Goal: Task Accomplishment & Management: Complete application form

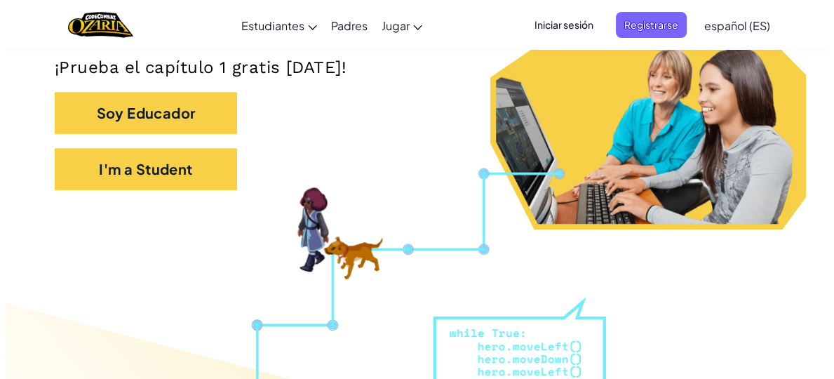
scroll to position [328, 0]
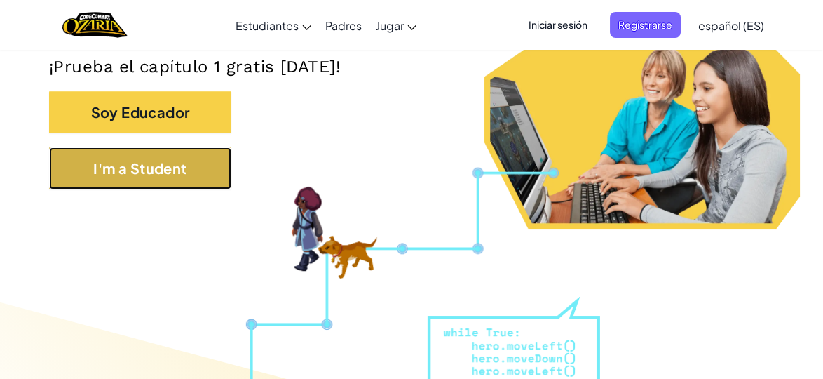
click at [114, 162] on button "I'm a Student" at bounding box center [140, 168] width 182 height 42
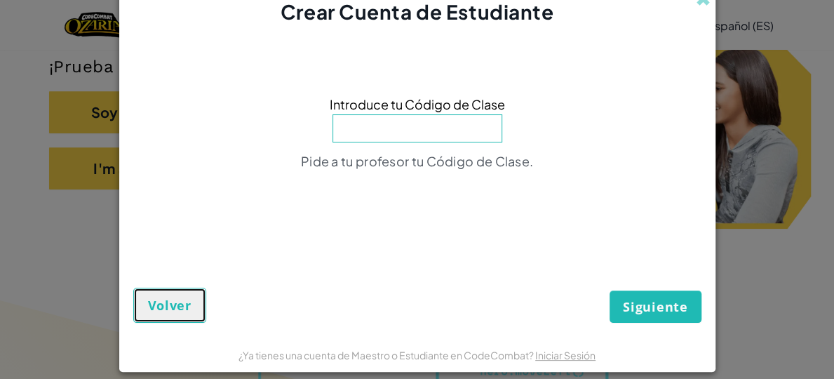
click at [161, 299] on span "Volver" at bounding box center [169, 305] width 43 height 17
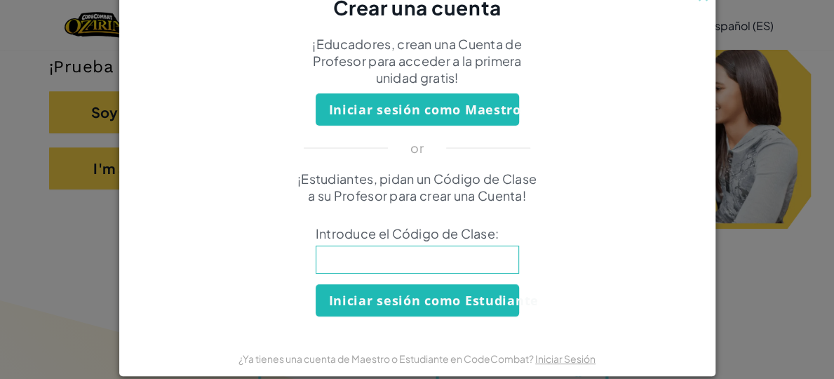
click at [404, 267] on input at bounding box center [417, 259] width 203 height 28
type input "ShirtJumpFind"
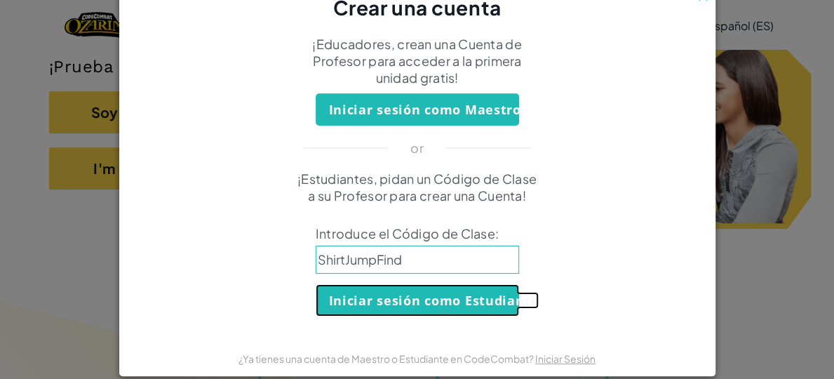
click at [419, 290] on button "Iniciar sesión como Estudiante" at bounding box center [417, 300] width 203 height 32
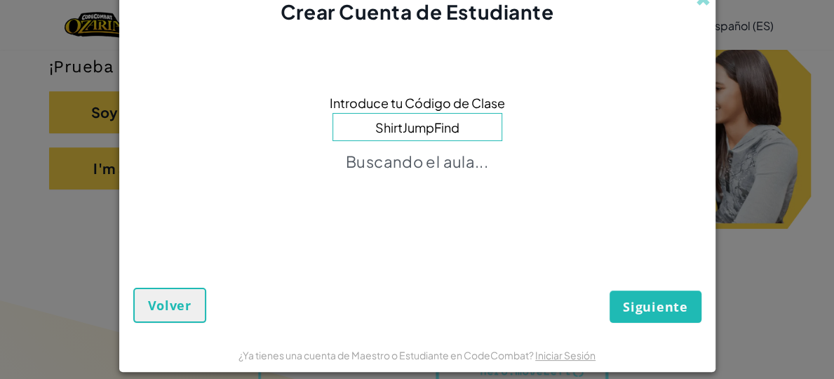
click at [447, 126] on input "ShirtJumpFind" at bounding box center [417, 127] width 170 height 28
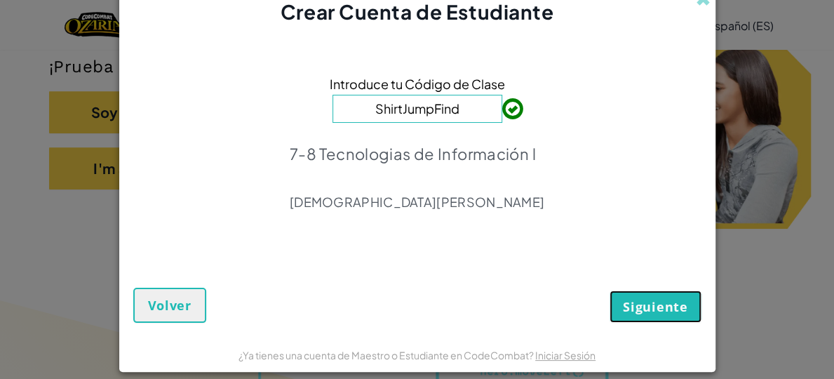
click at [647, 294] on button "Siguiente" at bounding box center [654, 306] width 91 height 32
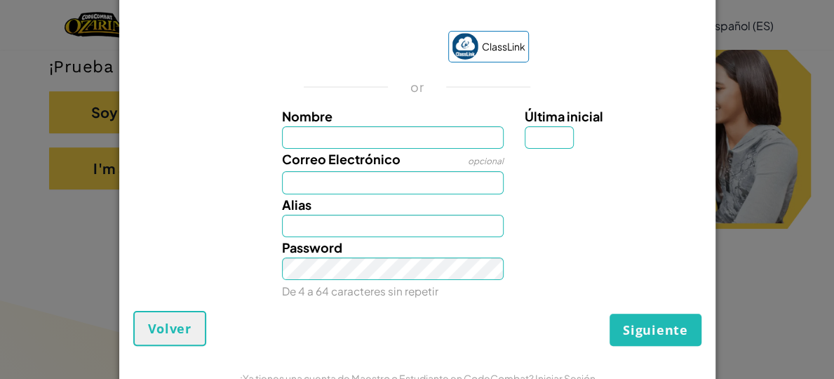
click at [79, 30] on div "Crear Cuenta de Estudiante ClassLink or Nombre Última inicial Correo Electrónic…" at bounding box center [417, 189] width 834 height 379
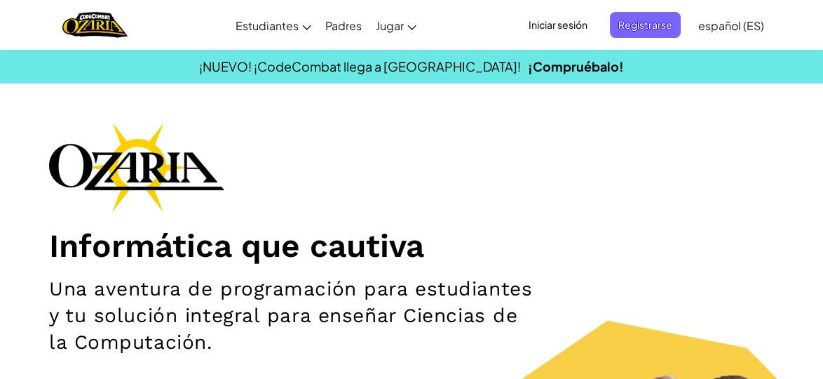
click at [570, 15] on span "Iniciar sesión" at bounding box center [558, 25] width 76 height 26
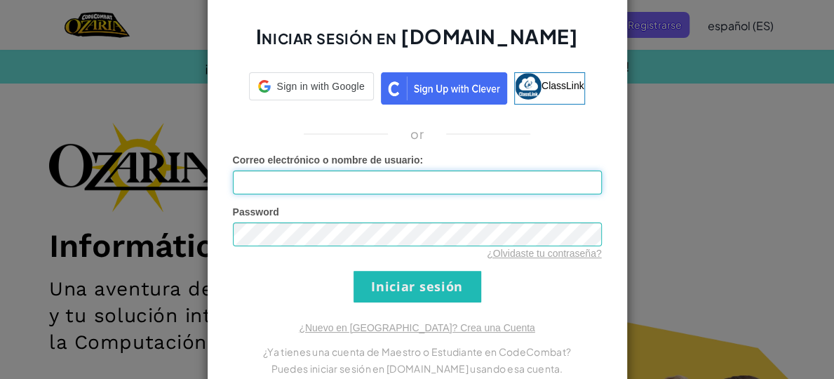
type input "RaulR07208364"
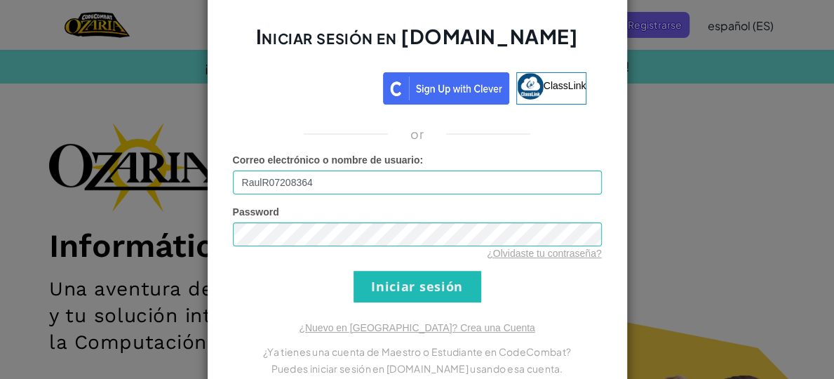
click at [407, 304] on div "Iniciar sesión en [DOMAIN_NAME] ClassLink or Error desconocido. Correo electrón…" at bounding box center [417, 189] width 421 height 418
click at [394, 281] on input "Iniciar sesión" at bounding box center [417, 287] width 128 height 32
